Goal: Task Accomplishment & Management: Use online tool/utility

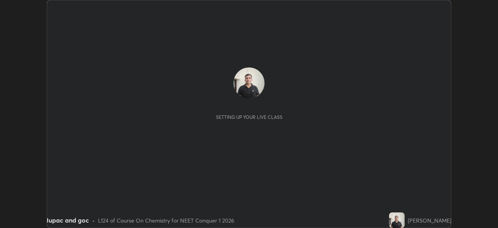
scroll to position [228, 498]
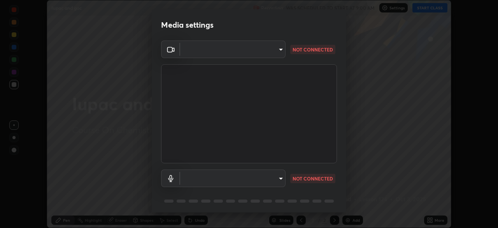
type input "94041621d18cc9dd34390ff77fa3d0b0b860356df96153333a0061212b2b3e48"
type input "551e77b46e8c6428d4620f8e56ec6f62caea4f91a0689828d7180c21a468a13c"
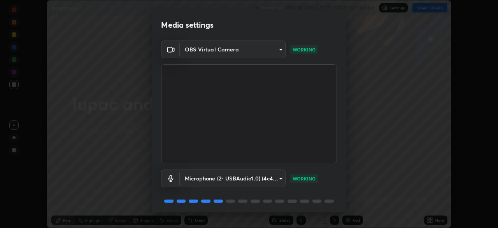
scroll to position [28, 0]
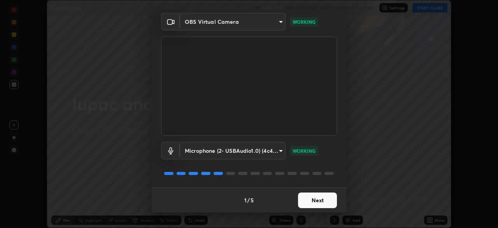
click at [316, 200] on button "Next" at bounding box center [317, 200] width 39 height 16
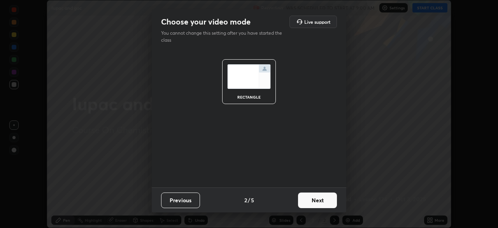
scroll to position [0, 0]
click at [317, 201] on button "Next" at bounding box center [317, 200] width 39 height 16
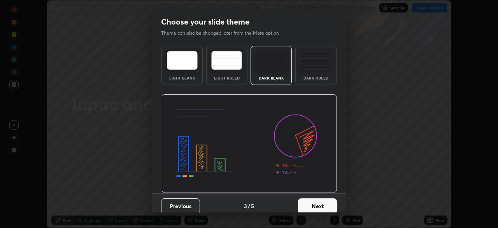
click at [318, 201] on button "Next" at bounding box center [317, 206] width 39 height 16
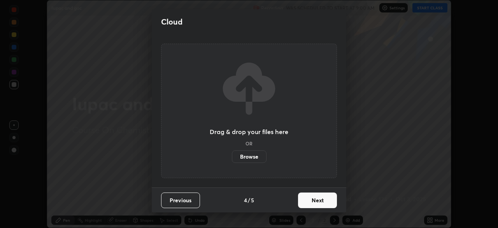
click at [318, 202] on button "Next" at bounding box center [317, 200] width 39 height 16
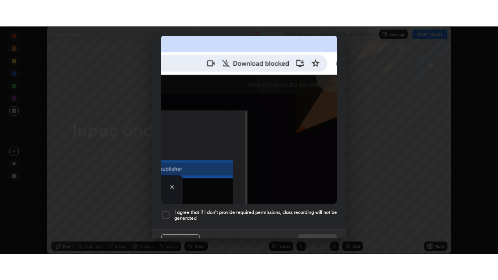
scroll to position [186, 0]
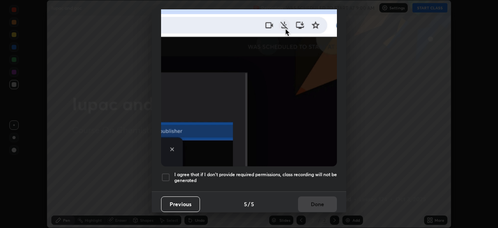
click at [165, 173] on div at bounding box center [165, 176] width 9 height 9
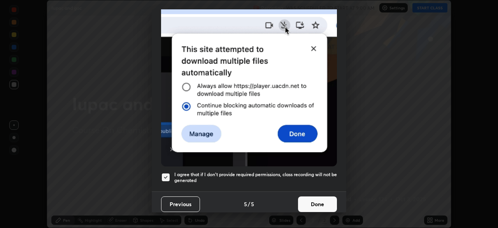
click at [319, 198] on button "Done" at bounding box center [317, 204] width 39 height 16
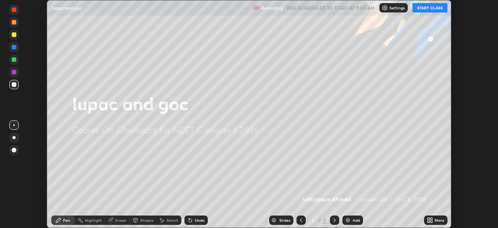
click at [422, 9] on button "START CLASS" at bounding box center [430, 7] width 35 height 9
click at [353, 222] on div "Add" at bounding box center [356, 220] width 7 height 4
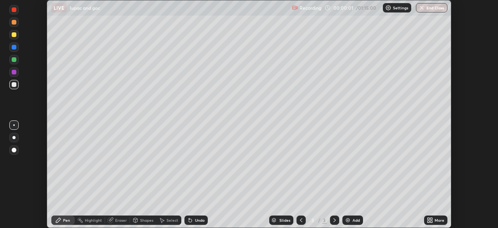
click at [433, 220] on icon at bounding box center [430, 220] width 6 height 6
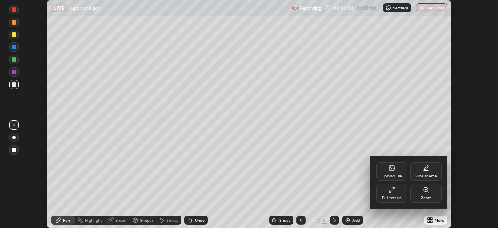
click at [396, 195] on div "Full screen" at bounding box center [391, 193] width 31 height 19
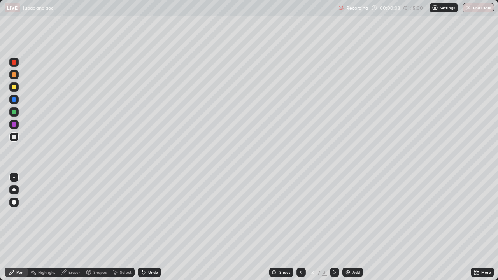
scroll to position [280, 498]
click at [15, 114] on div at bounding box center [14, 112] width 5 height 5
click at [14, 88] on div at bounding box center [14, 87] width 5 height 5
click at [14, 136] on div at bounding box center [14, 137] width 5 height 5
click at [67, 227] on div "Eraser" at bounding box center [70, 272] width 25 height 9
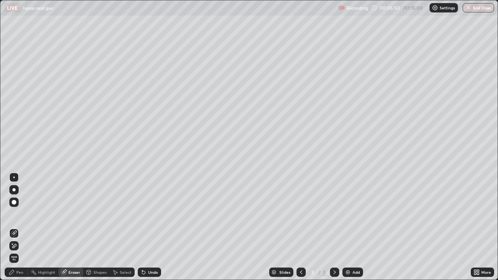
click at [19, 227] on div "Pen" at bounding box center [19, 273] width 7 height 4
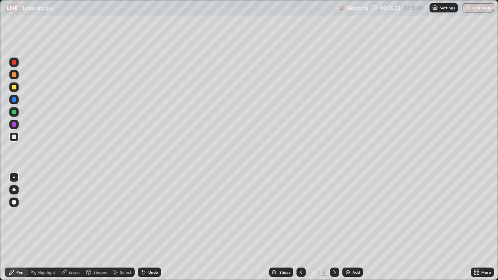
click at [71, 227] on div "Eraser" at bounding box center [75, 273] width 12 height 4
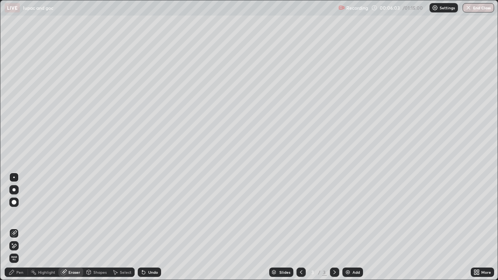
click at [15, 227] on icon at bounding box center [14, 233] width 4 height 4
click at [20, 227] on div "Pen" at bounding box center [19, 273] width 7 height 4
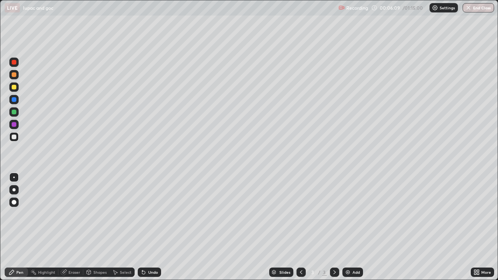
click at [14, 86] on div at bounding box center [14, 87] width 5 height 5
click at [78, 227] on div "Eraser" at bounding box center [75, 273] width 12 height 4
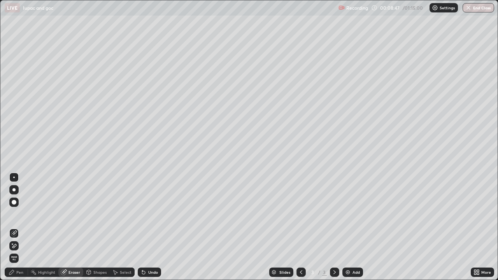
click at [16, 227] on icon at bounding box center [14, 233] width 6 height 6
click at [23, 227] on div "Pen" at bounding box center [19, 273] width 7 height 4
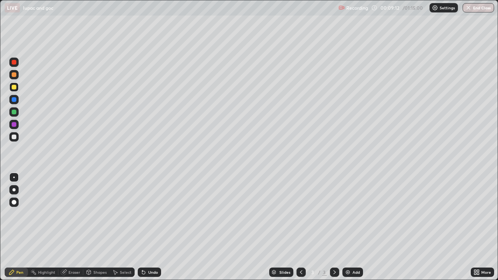
click at [14, 113] on div at bounding box center [14, 112] width 5 height 5
click at [13, 137] on div at bounding box center [14, 137] width 5 height 5
click at [13, 112] on div at bounding box center [14, 112] width 5 height 5
click at [347, 227] on img at bounding box center [348, 272] width 6 height 6
click at [13, 135] on div at bounding box center [14, 137] width 5 height 5
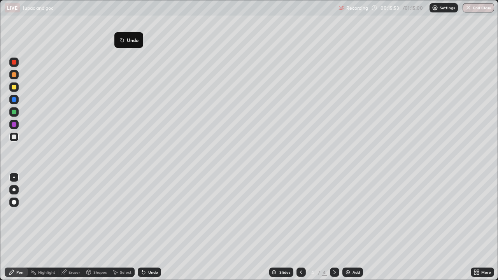
click at [118, 36] on button "Undo" at bounding box center [129, 39] width 23 height 9
click at [13, 88] on div at bounding box center [14, 87] width 5 height 5
click at [16, 138] on div at bounding box center [14, 137] width 5 height 5
click at [16, 112] on div at bounding box center [14, 112] width 5 height 5
click at [14, 89] on div at bounding box center [14, 87] width 5 height 5
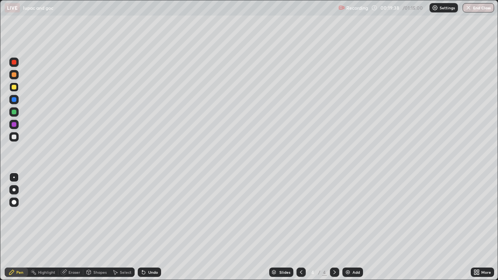
click at [15, 139] on div at bounding box center [14, 137] width 5 height 5
click at [15, 112] on div at bounding box center [14, 112] width 5 height 5
click at [13, 139] on div at bounding box center [14, 137] width 5 height 5
click at [13, 112] on div at bounding box center [14, 112] width 5 height 5
click at [12, 88] on div at bounding box center [14, 87] width 5 height 5
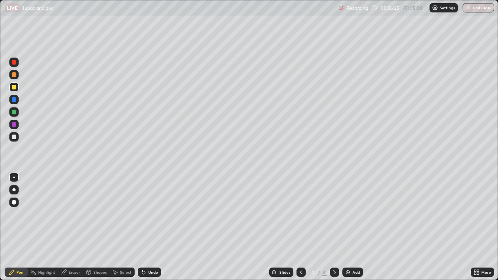
click at [351, 227] on div "Add" at bounding box center [353, 272] width 21 height 9
click at [15, 88] on div at bounding box center [14, 87] width 5 height 5
click at [16, 113] on div at bounding box center [14, 112] width 5 height 5
click at [14, 88] on div at bounding box center [14, 87] width 5 height 5
click at [14, 139] on div at bounding box center [14, 137] width 5 height 5
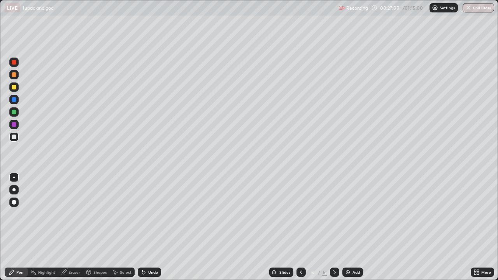
click at [72, 227] on div "Eraser" at bounding box center [75, 273] width 12 height 4
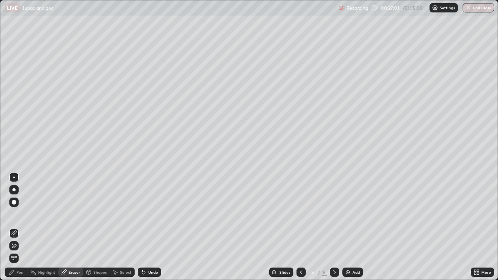
click at [15, 227] on icon at bounding box center [14, 233] width 6 height 6
click at [24, 227] on div "Pen" at bounding box center [16, 272] width 23 height 9
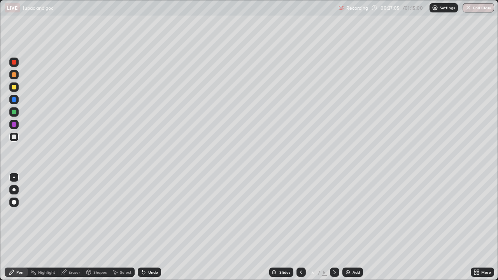
click at [15, 99] on div at bounding box center [14, 99] width 5 height 5
click at [14, 88] on div at bounding box center [14, 87] width 5 height 5
click at [15, 136] on div at bounding box center [14, 137] width 5 height 5
click at [14, 88] on div at bounding box center [14, 87] width 5 height 5
click at [15, 139] on div at bounding box center [14, 137] width 5 height 5
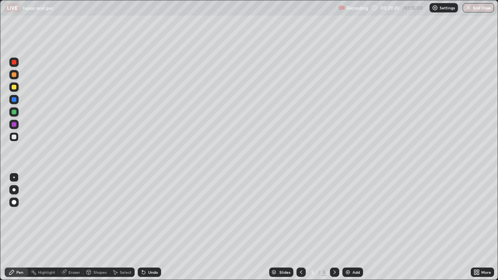
click at [13, 88] on div at bounding box center [14, 87] width 5 height 5
click at [14, 100] on div at bounding box center [14, 99] width 5 height 5
click at [17, 137] on div at bounding box center [13, 136] width 9 height 9
click at [13, 114] on div at bounding box center [14, 112] width 5 height 5
click at [351, 227] on div "Add" at bounding box center [353, 272] width 21 height 9
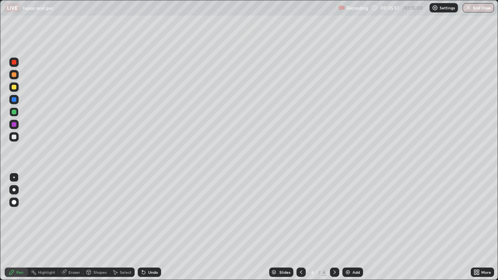
click at [13, 87] on div at bounding box center [14, 87] width 5 height 5
click at [12, 137] on div at bounding box center [14, 137] width 5 height 5
click at [15, 88] on div at bounding box center [14, 87] width 5 height 5
click at [15, 137] on div at bounding box center [14, 137] width 5 height 5
click at [14, 112] on div at bounding box center [14, 112] width 5 height 5
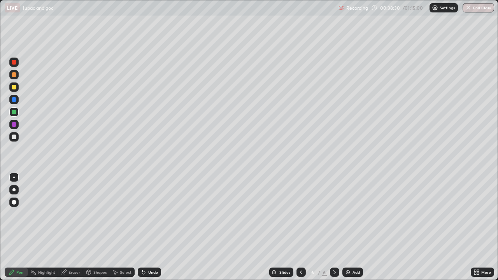
click at [16, 138] on div at bounding box center [14, 137] width 5 height 5
click at [68, 227] on div "Eraser" at bounding box center [70, 272] width 25 height 9
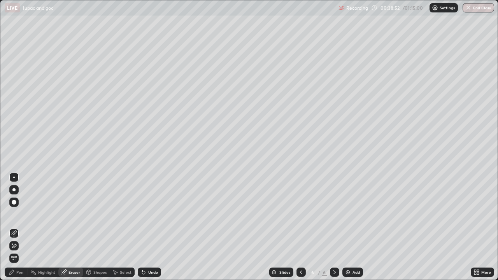
click at [15, 227] on icon at bounding box center [14, 233] width 4 height 4
click at [22, 227] on div "Pen" at bounding box center [19, 273] width 7 height 4
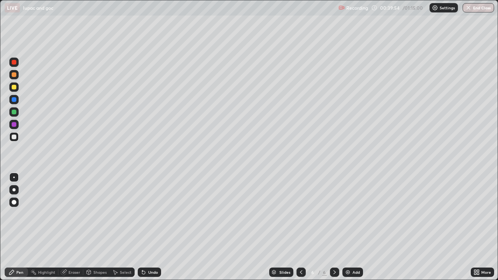
click at [14, 88] on div at bounding box center [14, 87] width 5 height 5
click at [350, 227] on img at bounding box center [348, 272] width 6 height 6
click at [14, 87] on div at bounding box center [14, 87] width 5 height 5
click at [14, 137] on div at bounding box center [14, 137] width 5 height 5
click at [14, 113] on div at bounding box center [14, 112] width 5 height 5
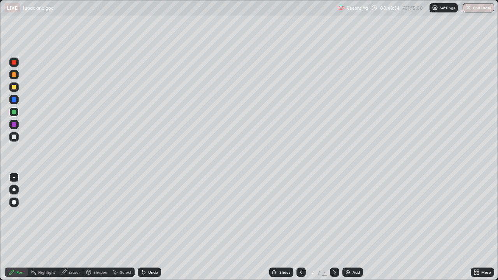
click at [15, 138] on div at bounding box center [14, 137] width 5 height 5
click at [14, 87] on div at bounding box center [14, 87] width 5 height 5
click at [75, 227] on div "Eraser" at bounding box center [75, 273] width 12 height 4
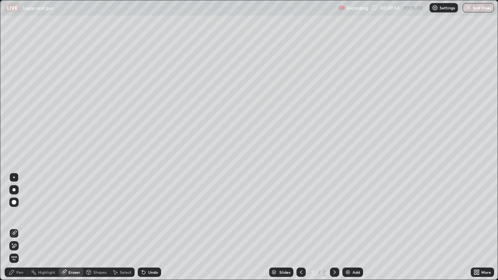
click at [15, 227] on icon at bounding box center [14, 233] width 6 height 6
click at [12, 227] on icon at bounding box center [11, 272] width 5 height 5
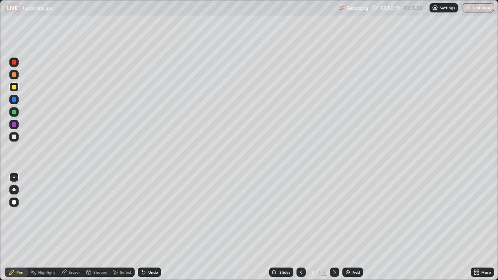
click at [13, 139] on div at bounding box center [14, 137] width 5 height 5
click at [15, 140] on div at bounding box center [13, 136] width 9 height 9
click at [14, 87] on div at bounding box center [14, 87] width 5 height 5
click at [16, 138] on div at bounding box center [14, 137] width 5 height 5
click at [12, 139] on div at bounding box center [14, 137] width 5 height 5
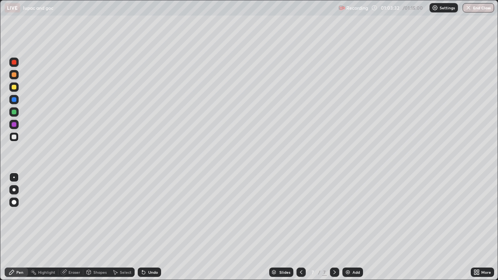
click at [349, 227] on img at bounding box center [348, 272] width 6 height 6
click at [14, 112] on div at bounding box center [14, 112] width 5 height 5
click at [14, 137] on div at bounding box center [14, 137] width 5 height 5
click at [15, 115] on div at bounding box center [13, 111] width 9 height 9
